Goal: Task Accomplishment & Management: Manage account settings

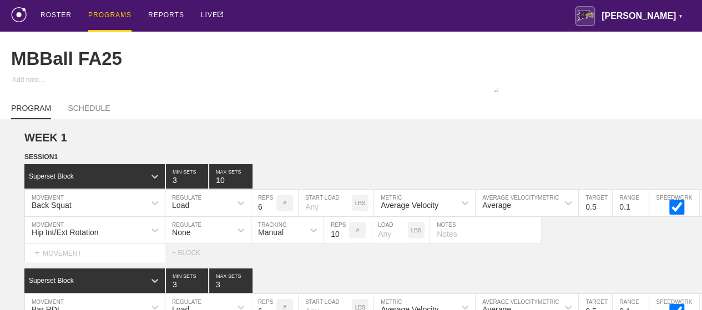
click at [115, 13] on div "PROGRAMS" at bounding box center [109, 16] width 43 height 32
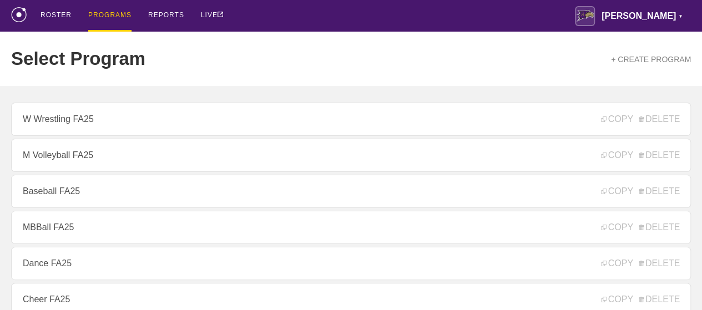
scroll to position [500, 0]
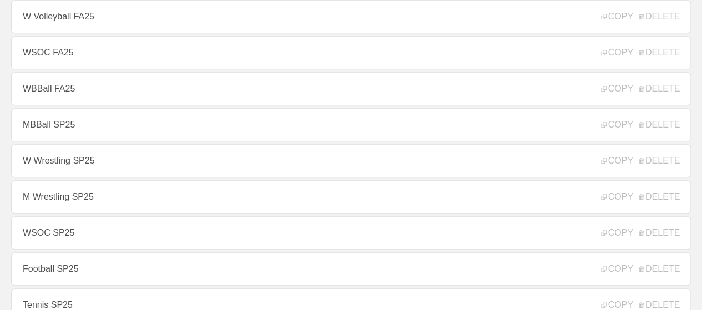
click at [41, 61] on link "WSOC FA25" at bounding box center [351, 52] width 680 height 33
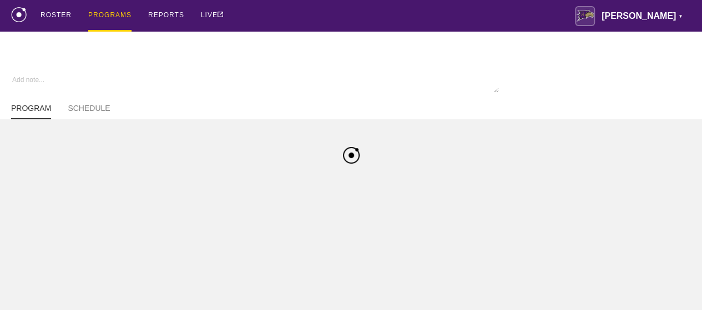
type textarea "x"
type input "WSOC FA25"
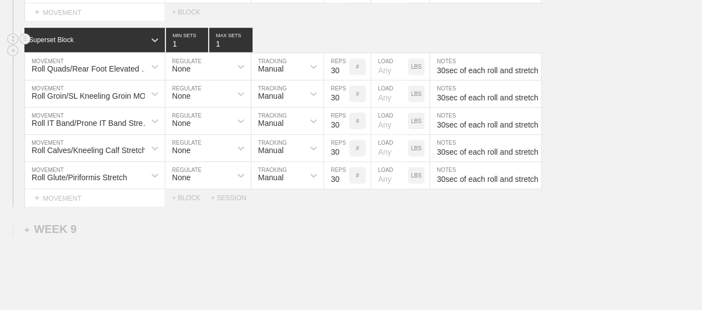
scroll to position [8855, 0]
